Goal: Use online tool/utility: Utilize a website feature to perform a specific function

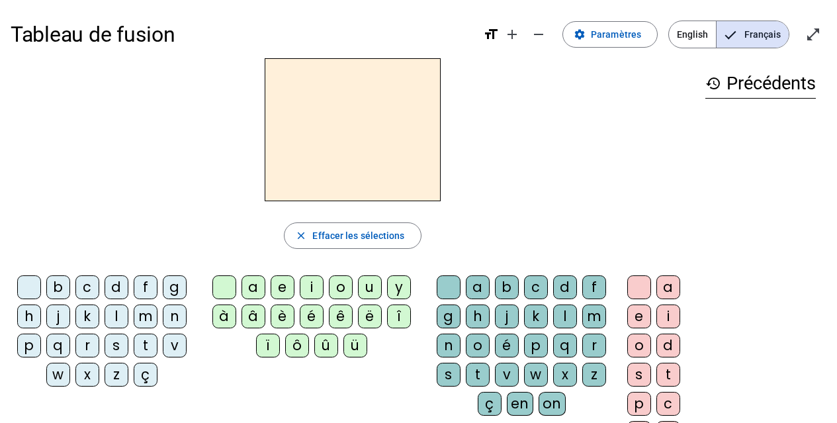
click at [64, 345] on div "q" at bounding box center [58, 345] width 24 height 24
click at [376, 288] on div "u" at bounding box center [370, 287] width 24 height 24
click at [676, 319] on div "i" at bounding box center [668, 316] width 24 height 24
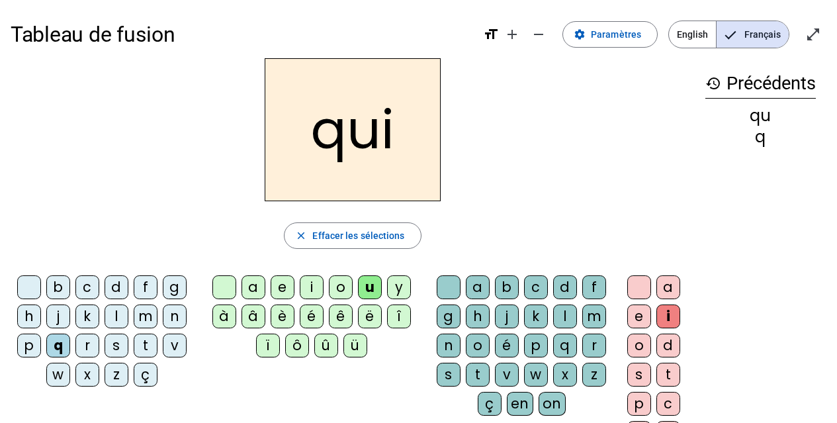
click at [33, 288] on div at bounding box center [29, 287] width 24 height 24
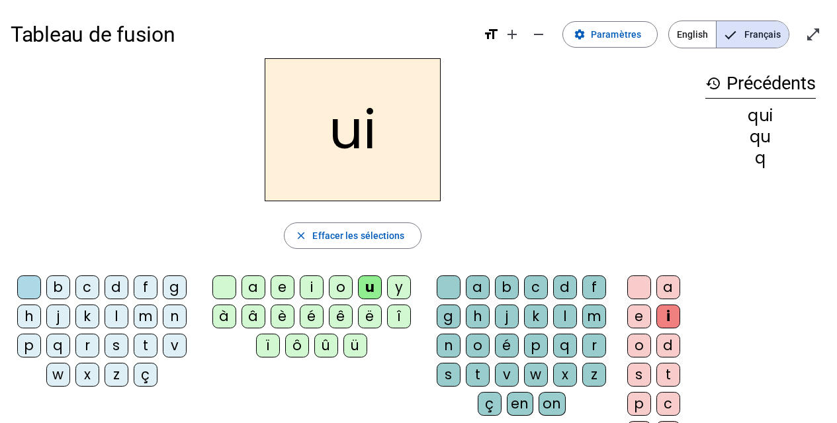
click at [226, 287] on div at bounding box center [224, 287] width 24 height 24
click at [117, 346] on div "s" at bounding box center [117, 345] width 24 height 24
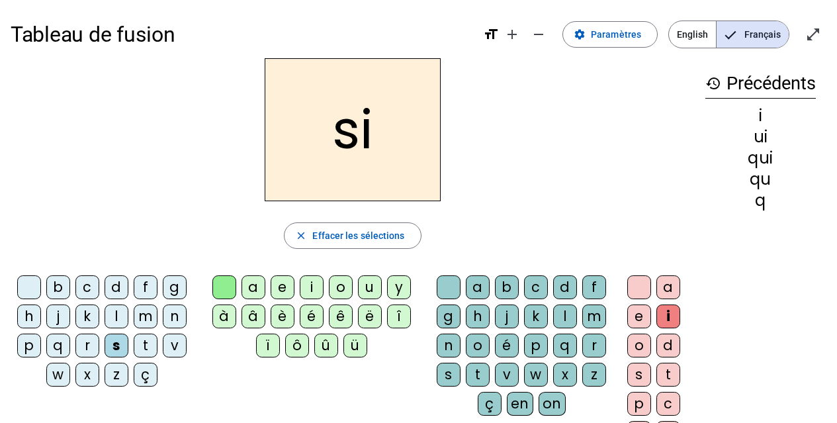
click at [28, 289] on div at bounding box center [29, 287] width 24 height 24
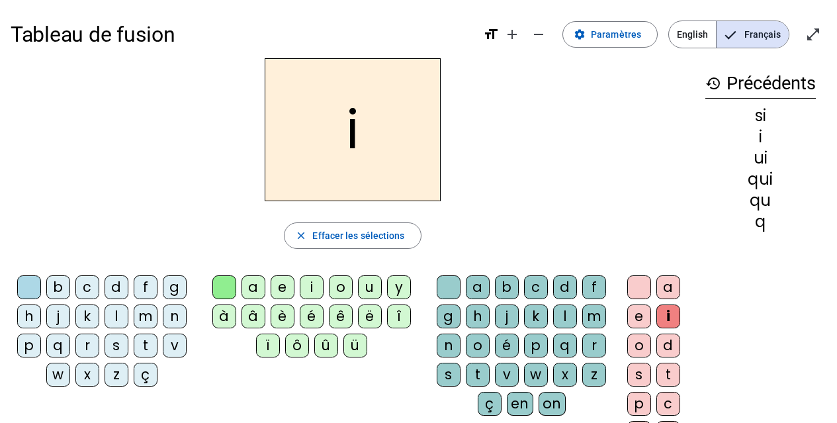
click at [174, 318] on div "n" at bounding box center [175, 316] width 24 height 24
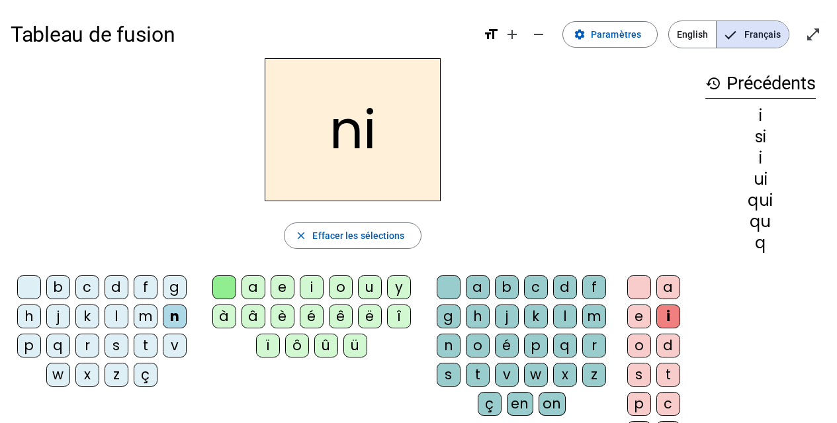
click at [281, 291] on div "e" at bounding box center [283, 287] width 24 height 24
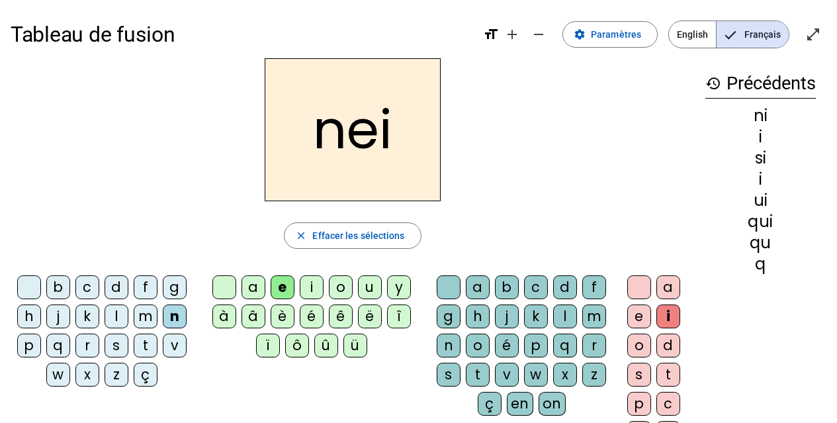
click at [449, 290] on div at bounding box center [449, 287] width 24 height 24
click at [228, 285] on div at bounding box center [224, 287] width 24 height 24
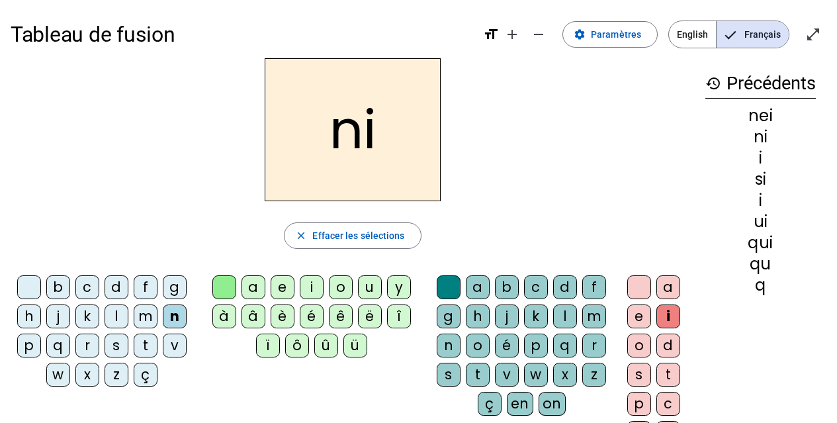
click at [228, 285] on div at bounding box center [224, 287] width 24 height 24
click at [280, 288] on div "e" at bounding box center [283, 287] width 24 height 24
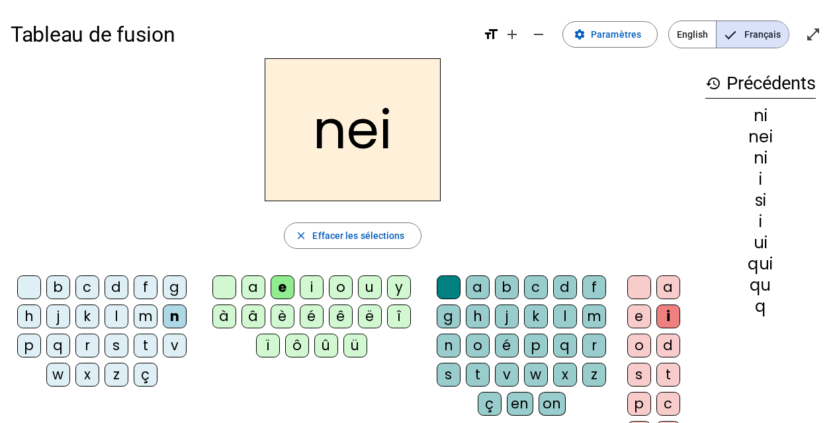
click at [634, 286] on div at bounding box center [639, 287] width 24 height 24
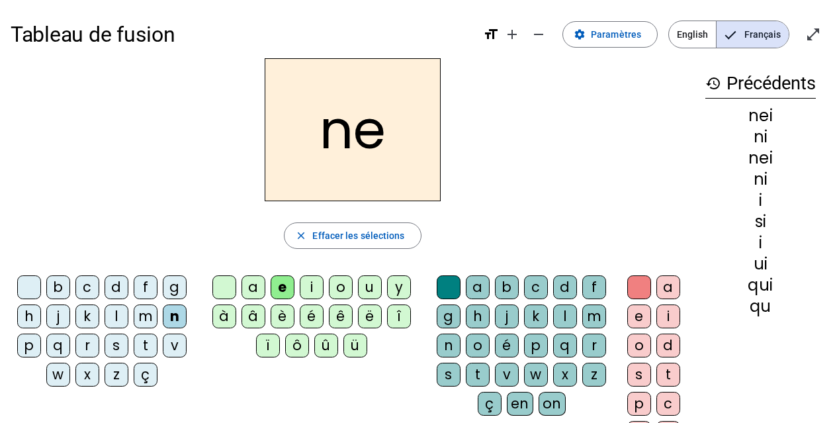
click at [116, 352] on div "s" at bounding box center [117, 345] width 24 height 24
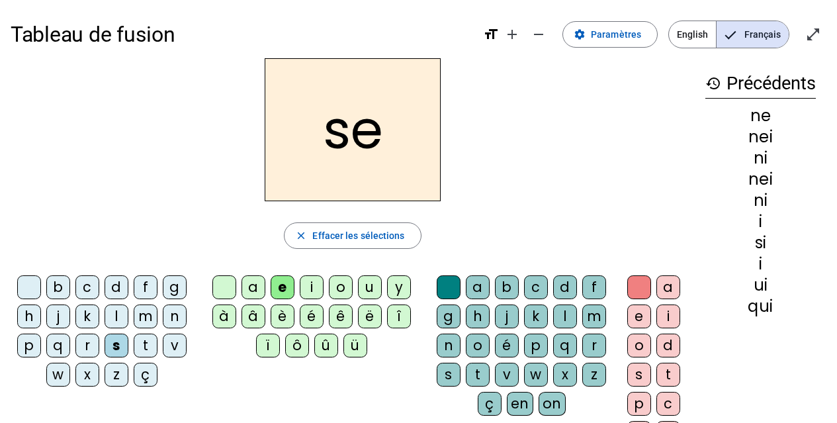
click at [144, 345] on div "t" at bounding box center [146, 345] width 24 height 24
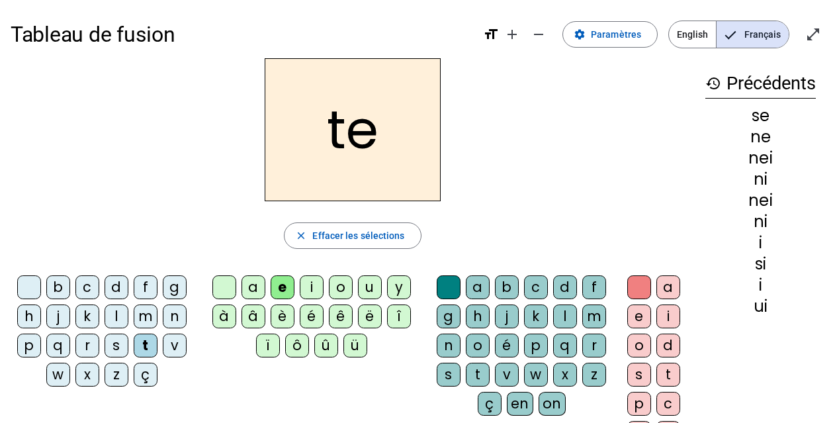
click at [116, 285] on div "d" at bounding box center [117, 287] width 24 height 24
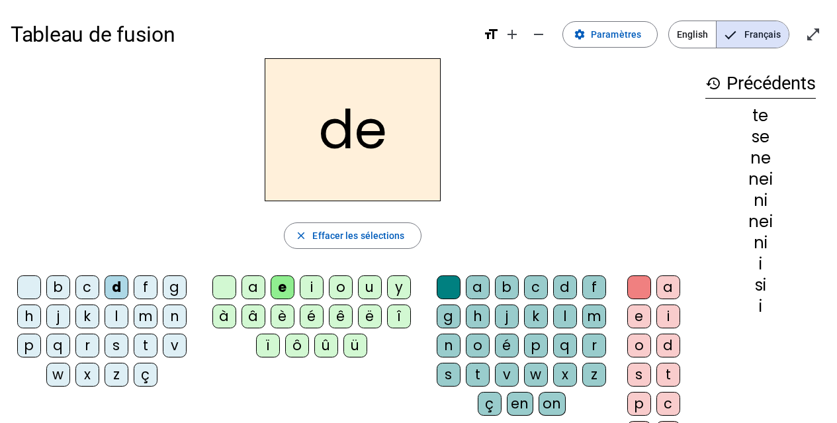
click at [380, 285] on div "u" at bounding box center [370, 287] width 24 height 24
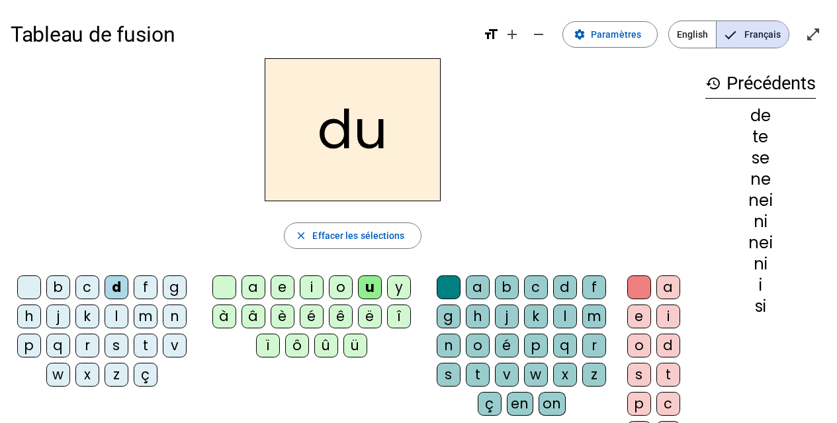
click at [26, 286] on div at bounding box center [29, 287] width 24 height 24
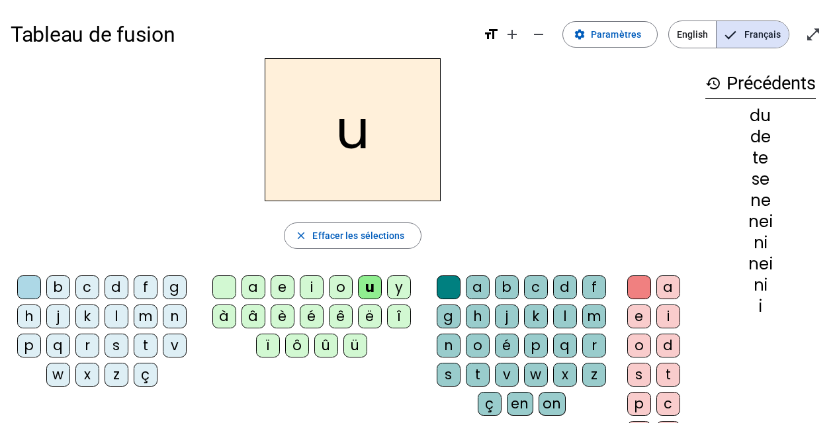
click at [114, 348] on div "s" at bounding box center [117, 345] width 24 height 24
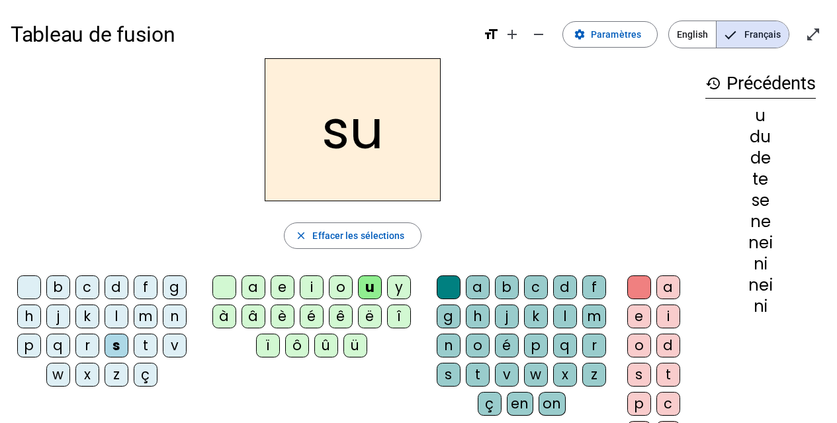
click at [31, 289] on div at bounding box center [29, 287] width 24 height 24
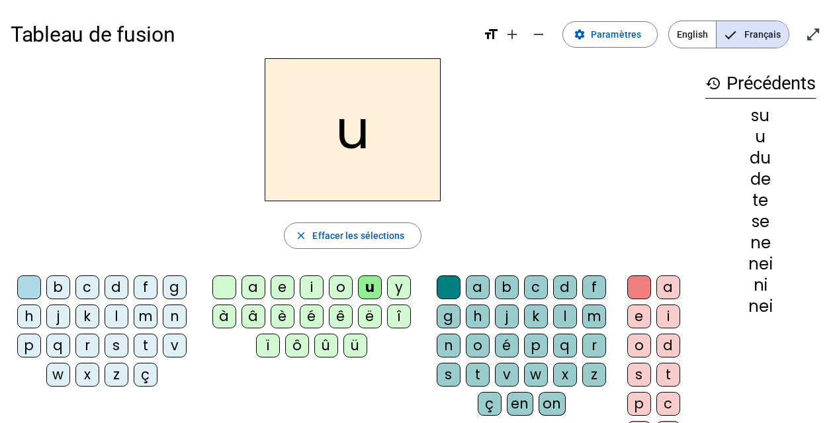
click at [114, 317] on div "l" at bounding box center [117, 316] width 24 height 24
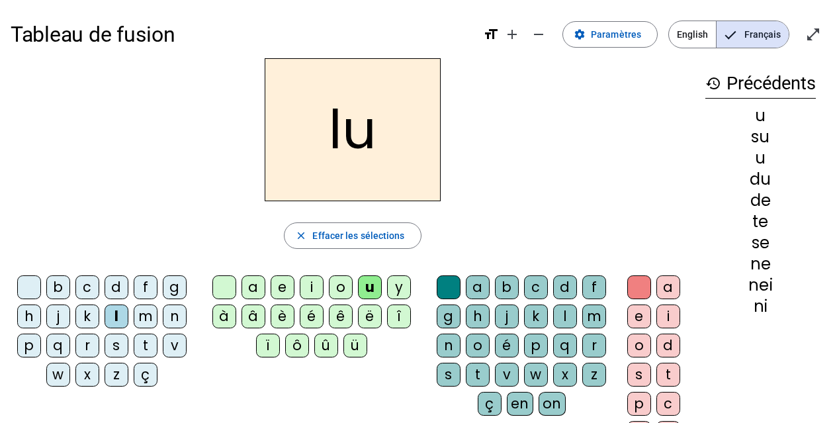
click at [29, 292] on div at bounding box center [29, 287] width 24 height 24
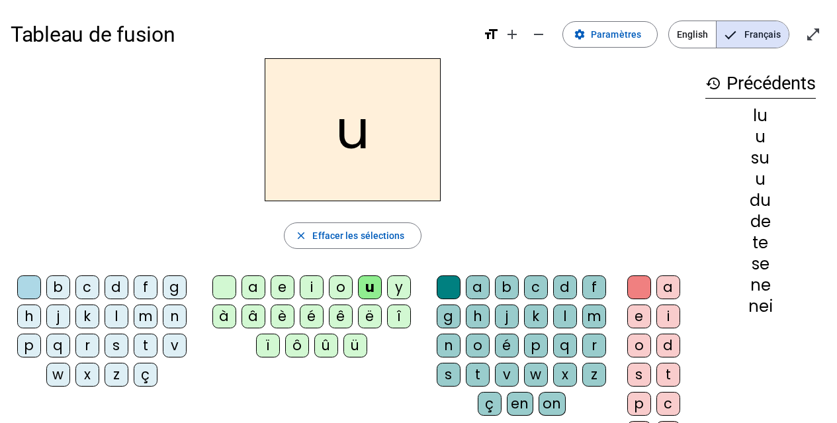
click at [148, 343] on div "t" at bounding box center [146, 345] width 24 height 24
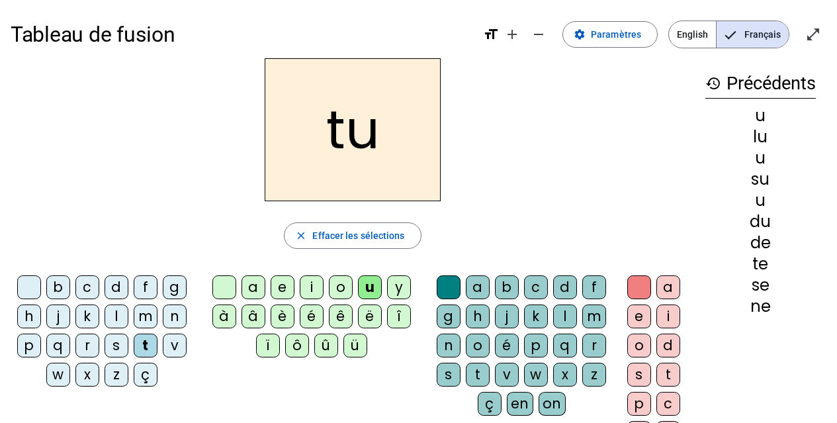
click at [220, 287] on div at bounding box center [224, 287] width 24 height 24
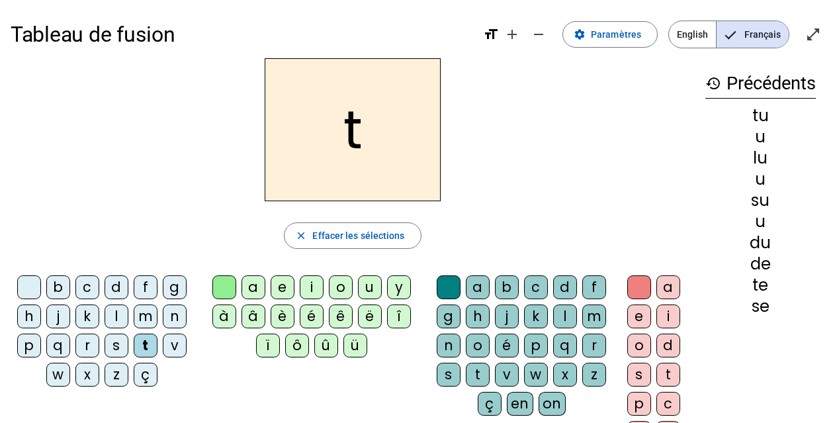
click at [250, 286] on div "a" at bounding box center [253, 287] width 24 height 24
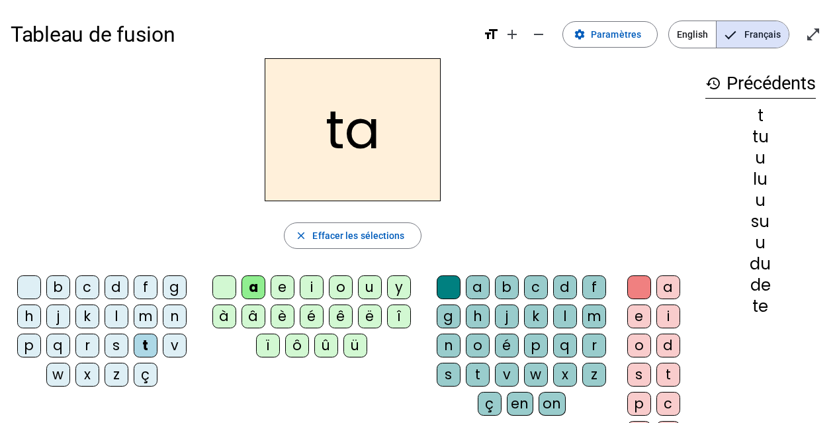
click at [38, 292] on div at bounding box center [29, 287] width 24 height 24
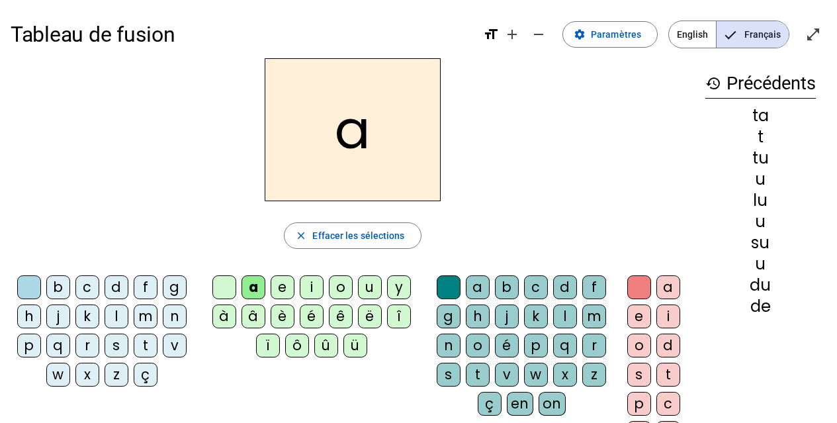
click at [116, 348] on div "s" at bounding box center [117, 345] width 24 height 24
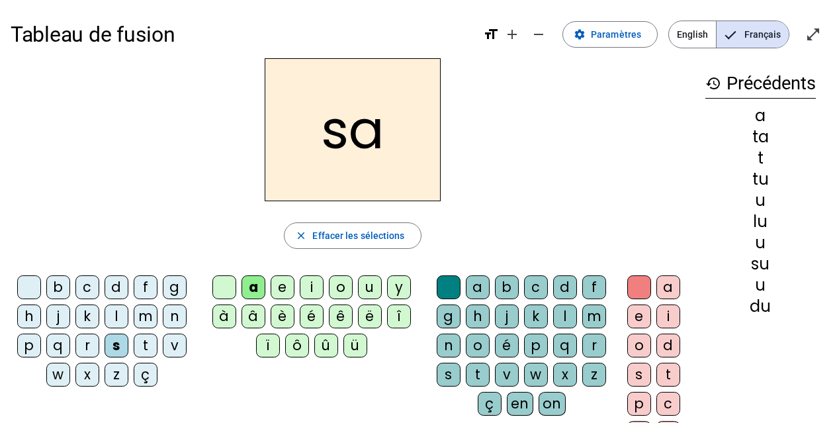
click at [31, 294] on div at bounding box center [29, 287] width 24 height 24
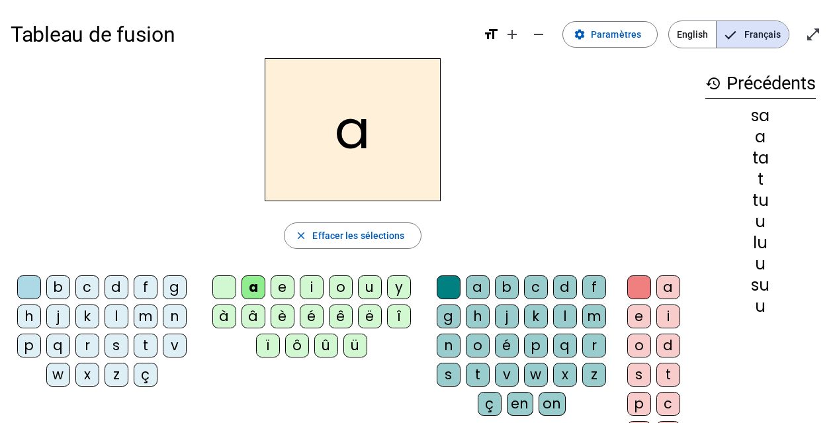
click at [148, 347] on div "t" at bounding box center [146, 345] width 24 height 24
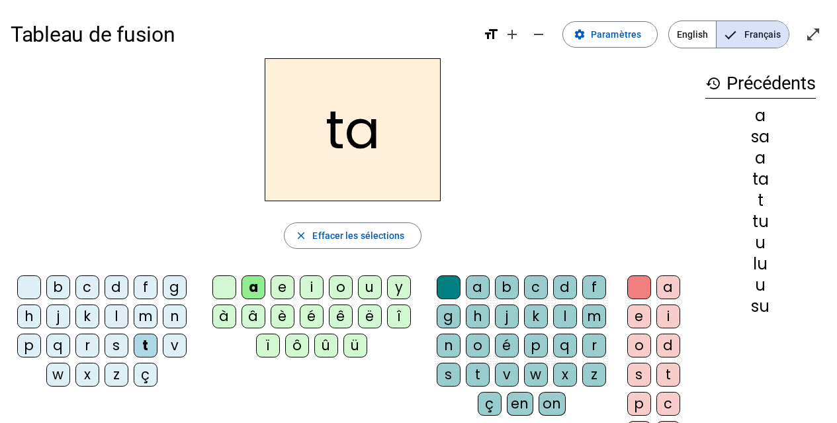
click at [24, 283] on div at bounding box center [29, 287] width 24 height 24
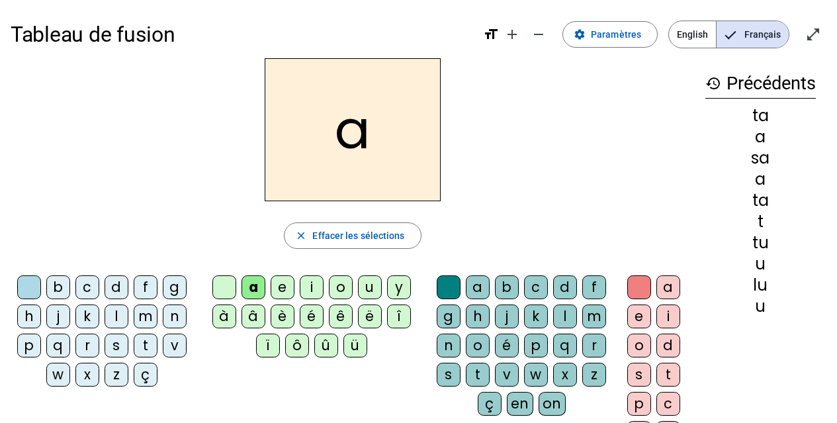
click at [144, 317] on div "m" at bounding box center [146, 316] width 24 height 24
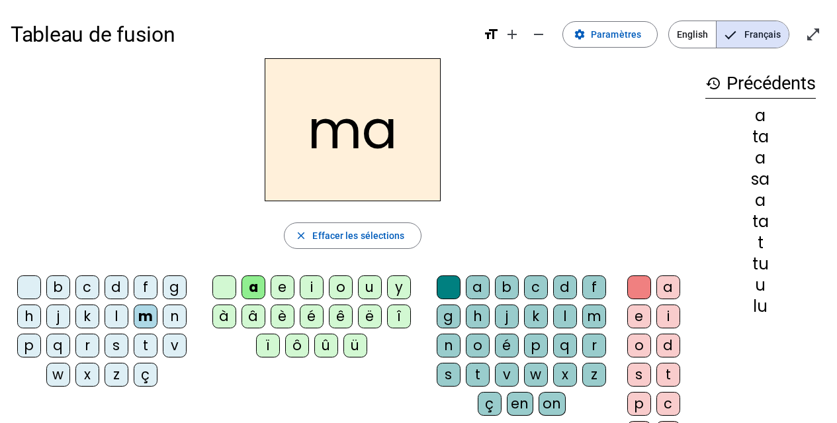
click at [222, 285] on div at bounding box center [224, 287] width 24 height 24
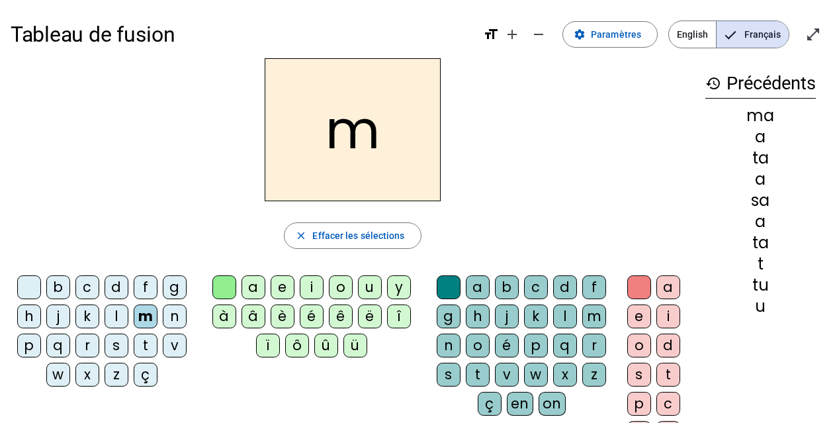
click at [283, 289] on div "e" at bounding box center [283, 287] width 24 height 24
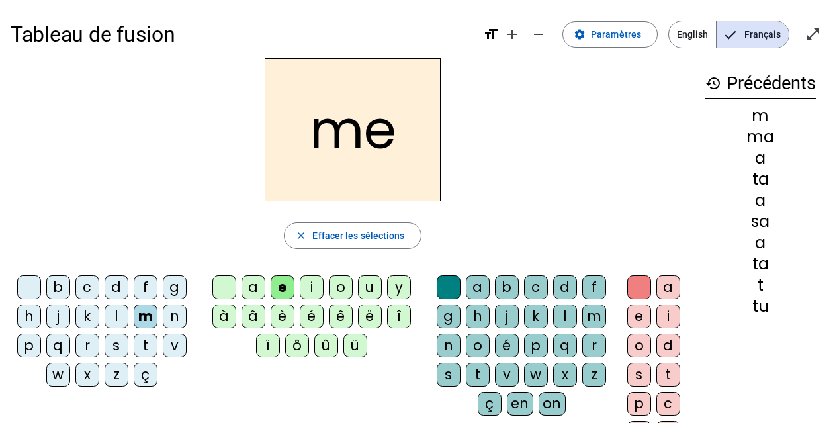
click at [22, 284] on div at bounding box center [29, 287] width 24 height 24
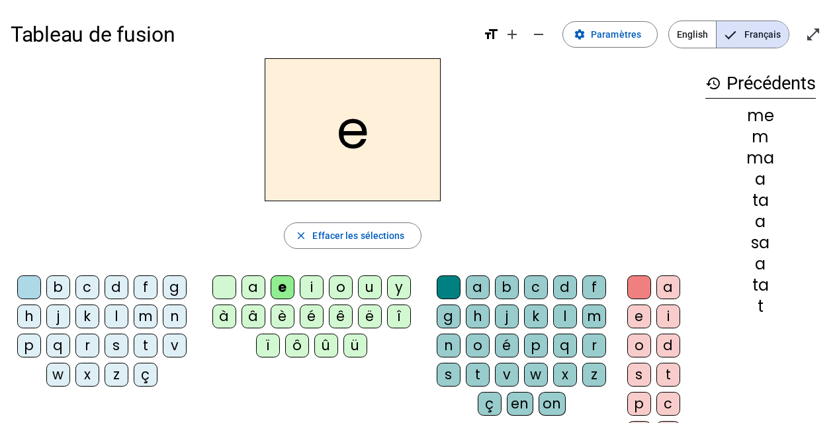
click at [118, 289] on div "d" at bounding box center [117, 287] width 24 height 24
